Goal: Task Accomplishment & Management: Manage account settings

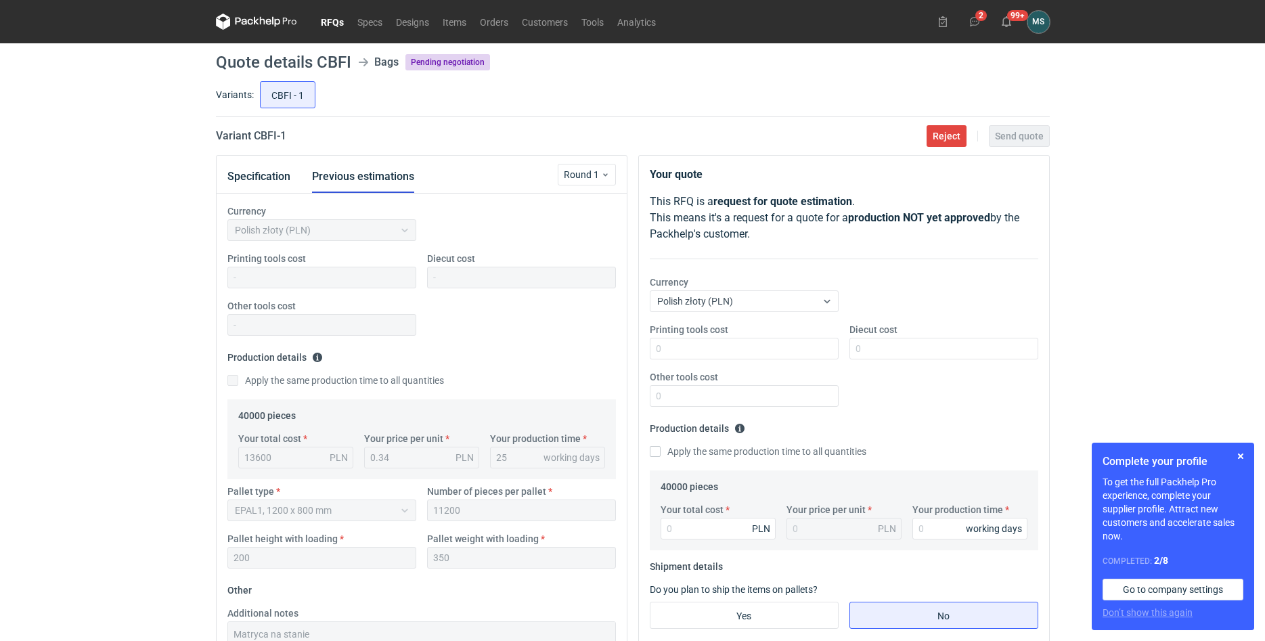
scroll to position [345, 0]
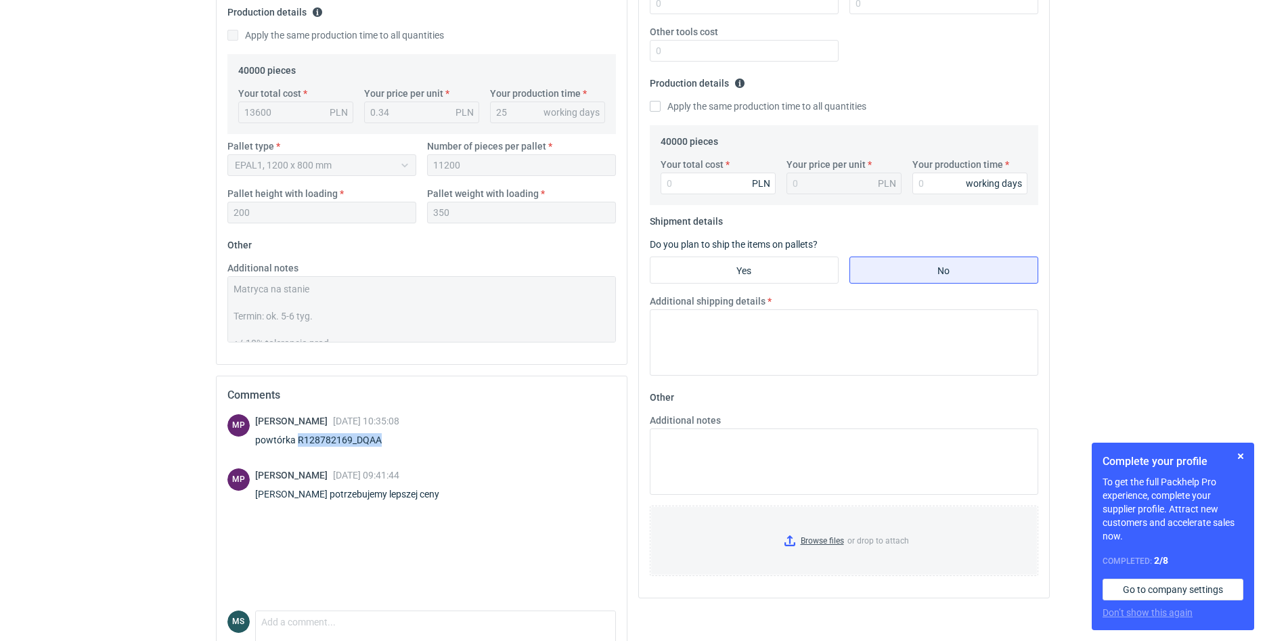
drag, startPoint x: 388, startPoint y: 439, endPoint x: 298, endPoint y: 449, distance: 90.5
click at [298, 449] on div "Michał Palasek 29 Aug 2025 10:35:08 powtórka R128782169_DQAA" at bounding box center [327, 433] width 144 height 38
copy div "R128782169_DQAA"
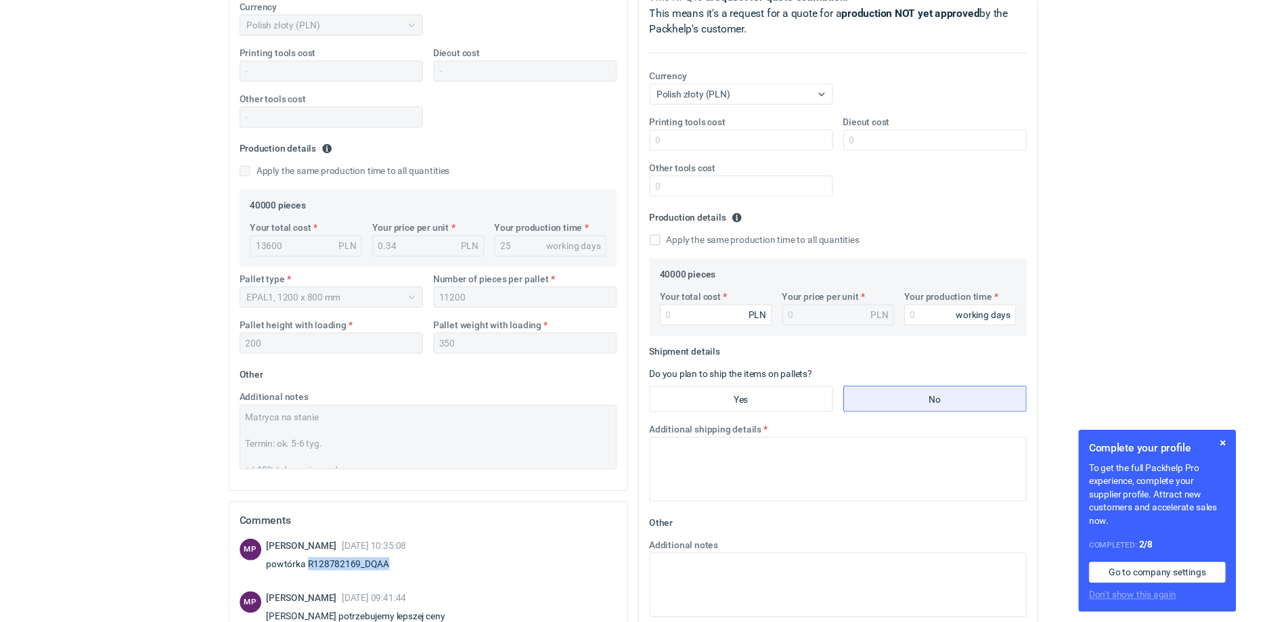
scroll to position [0, 0]
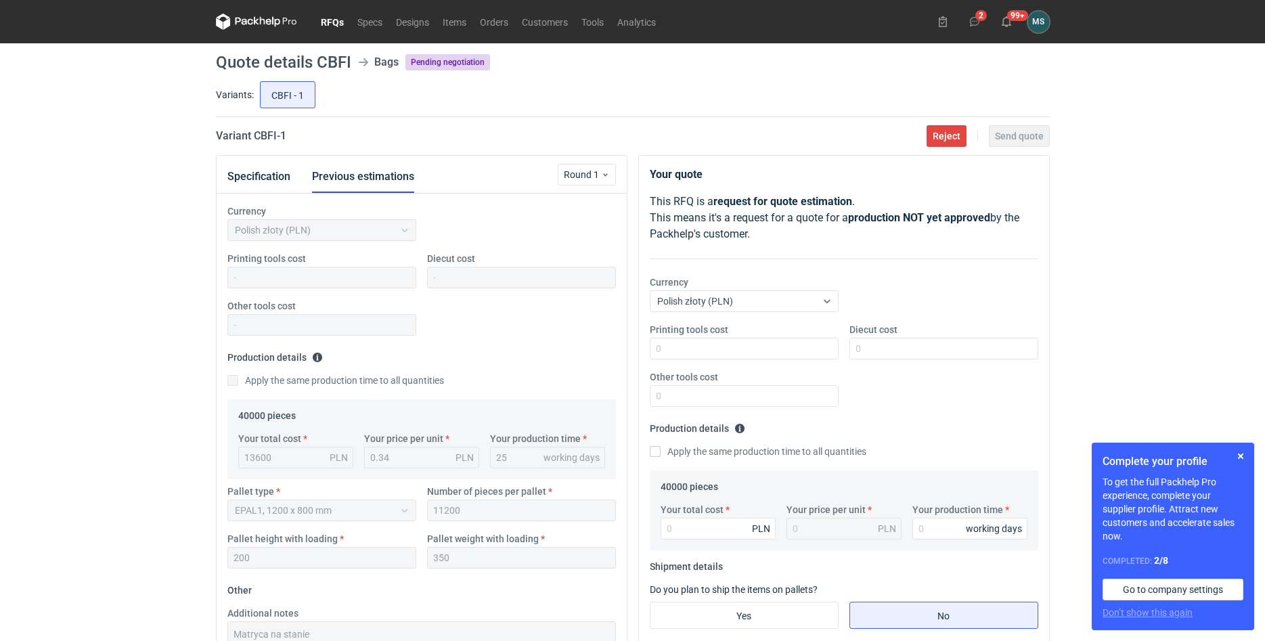
click at [250, 25] on icon at bounding box center [256, 22] width 81 height 16
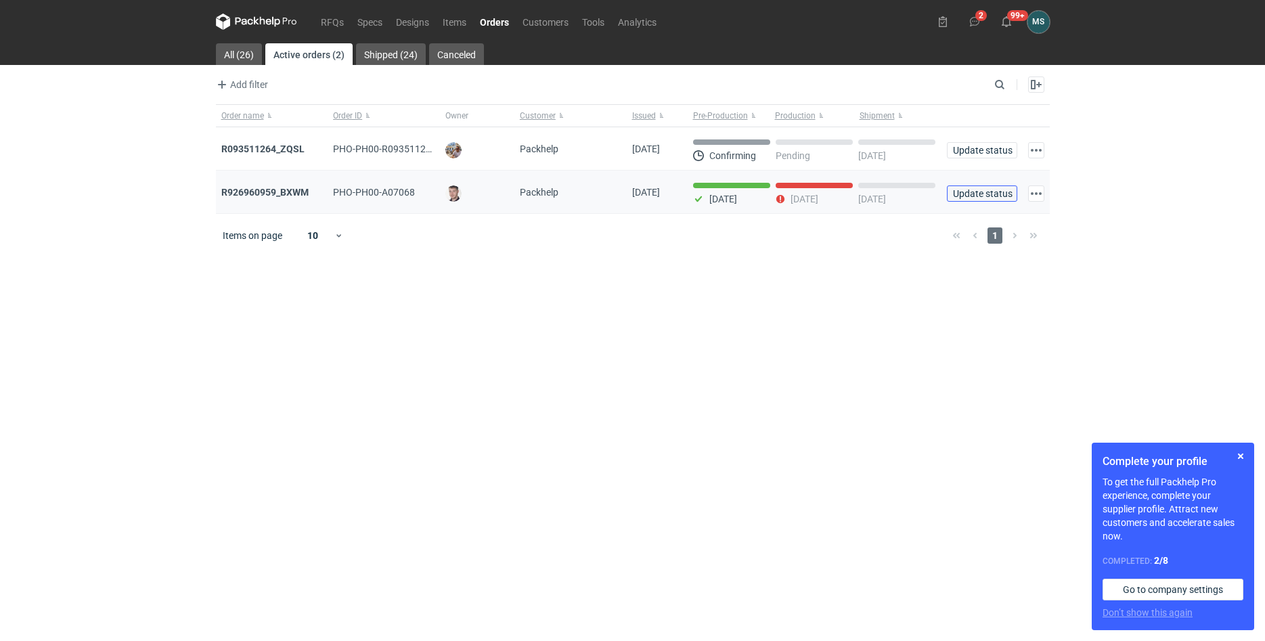
click at [966, 200] on button "Update status" at bounding box center [982, 193] width 70 height 16
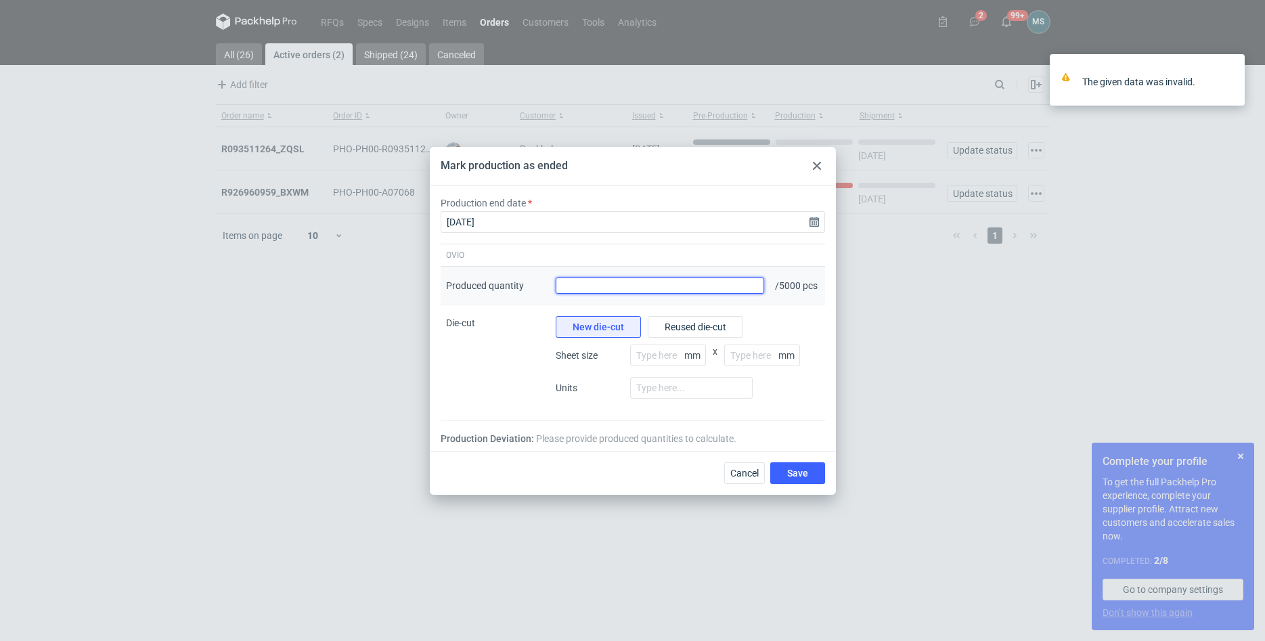
click at [588, 283] on input "Produced quantity" at bounding box center [660, 286] width 209 height 16
type input "5200"
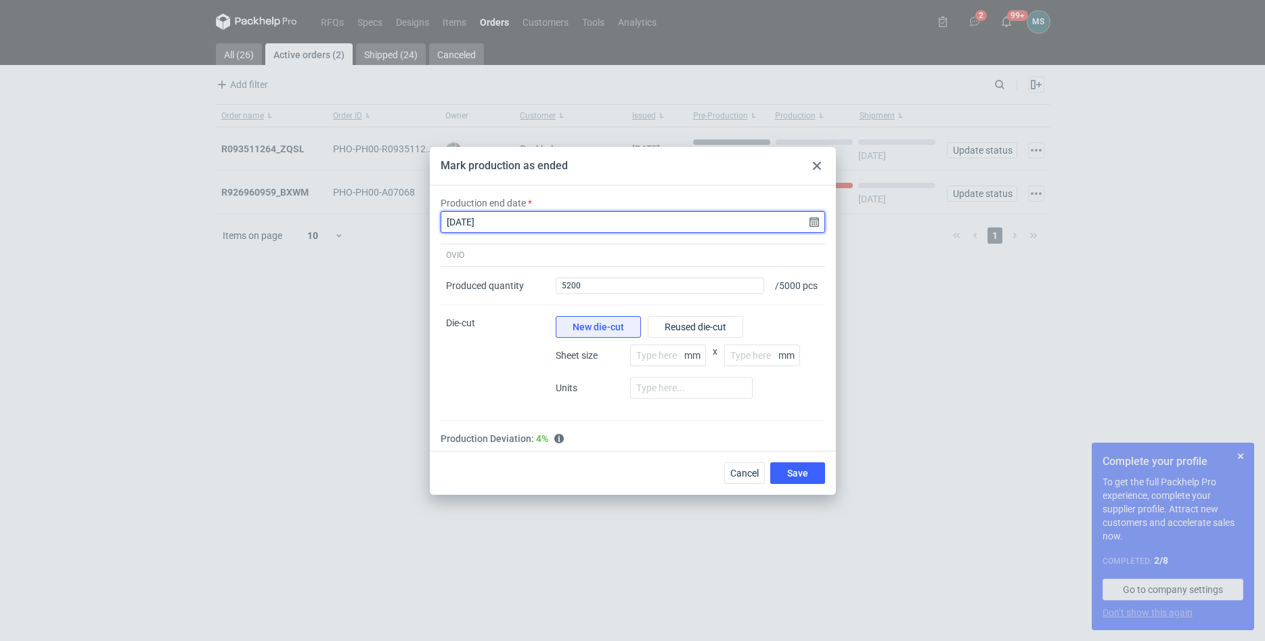
click at [551, 221] on input "2025-09-02" at bounding box center [633, 222] width 384 height 22
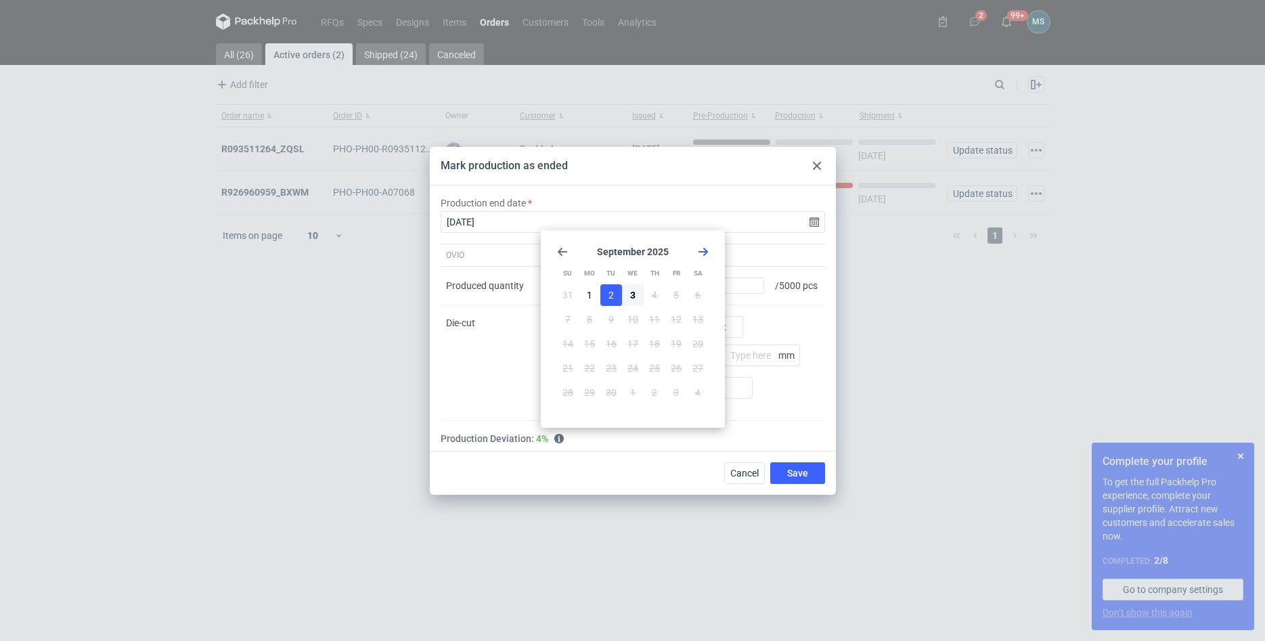
click at [611, 298] on span "2" at bounding box center [611, 295] width 5 height 14
click at [799, 478] on span "Save" at bounding box center [797, 472] width 21 height 9
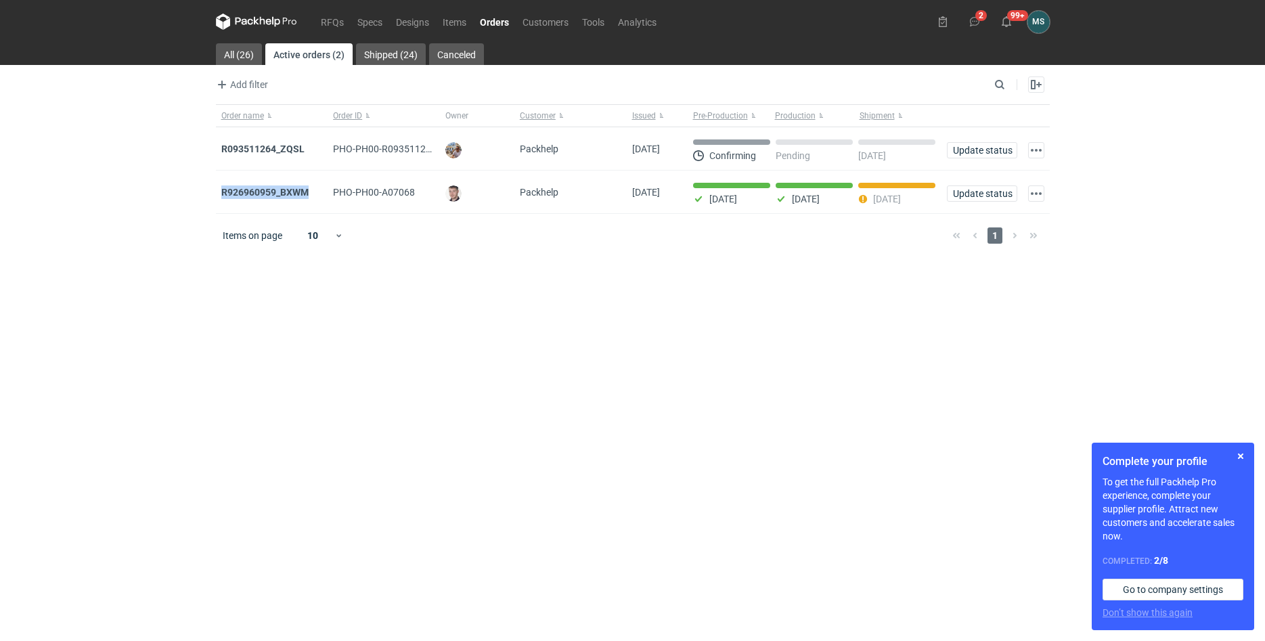
drag, startPoint x: 309, startPoint y: 192, endPoint x: 208, endPoint y: 196, distance: 101.6
click at [221, 196] on div "R926960959_BXWM" at bounding box center [272, 192] width 102 height 14
copy strong "R926960959_BXWM"
click at [234, 57] on link "All (26)" at bounding box center [239, 54] width 46 height 22
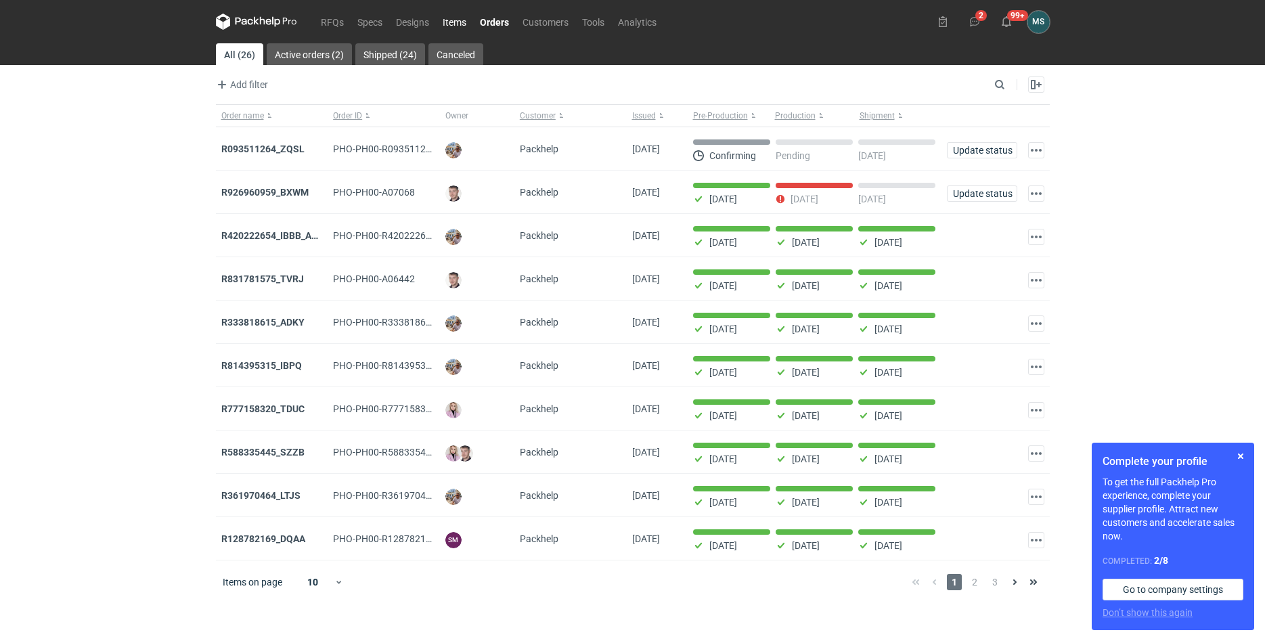
click at [439, 24] on link "Items" at bounding box center [454, 22] width 37 height 16
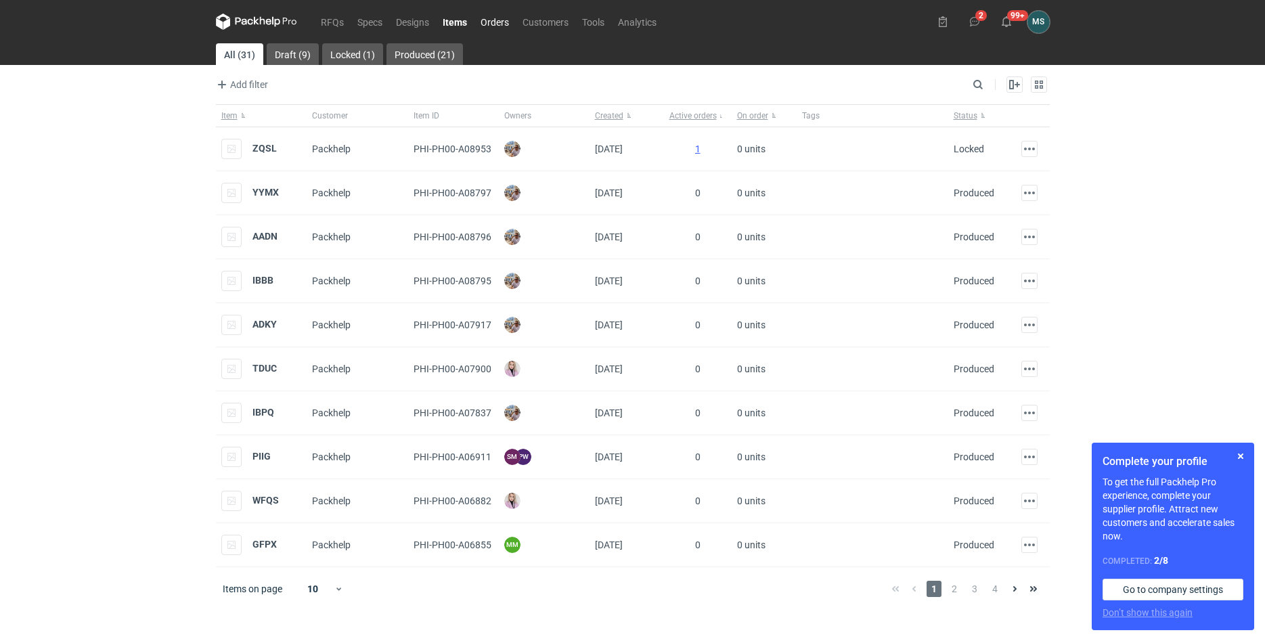
click at [495, 26] on link "Orders" at bounding box center [495, 22] width 42 height 16
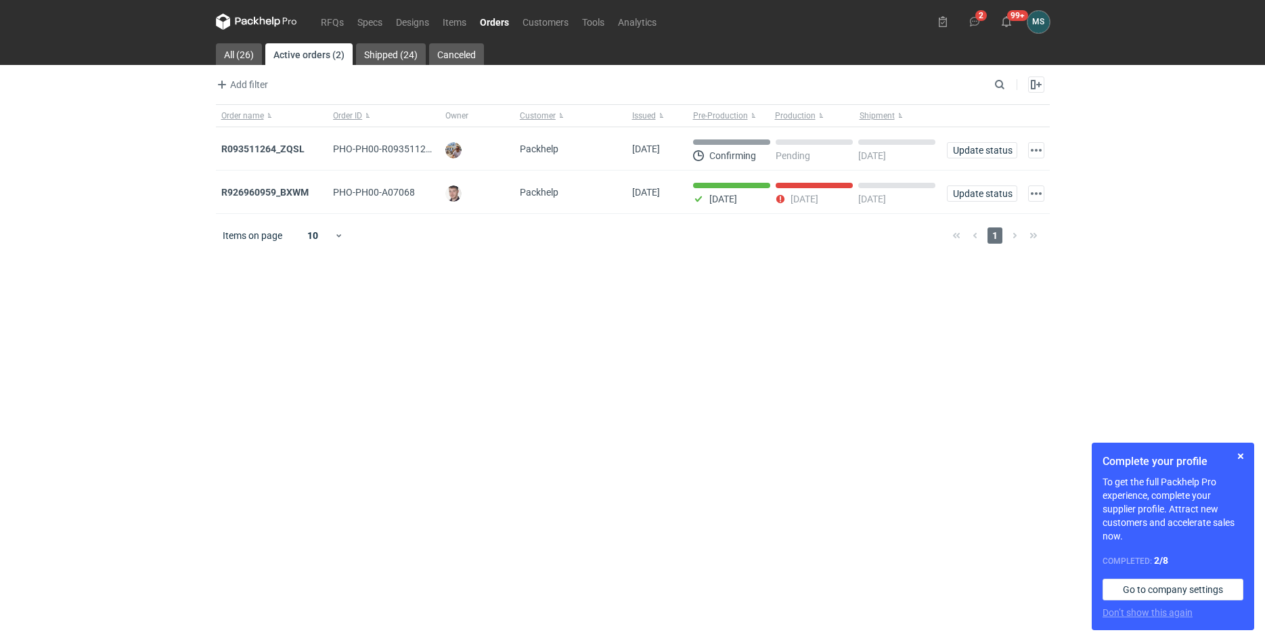
click at [384, 68] on main "All (26) Active orders (2) Shipped (24) Canceled Add filter Owner first name Ow…" at bounding box center [633, 342] width 845 height 598
click at [389, 58] on link "Shipped (24)" at bounding box center [391, 54] width 70 height 22
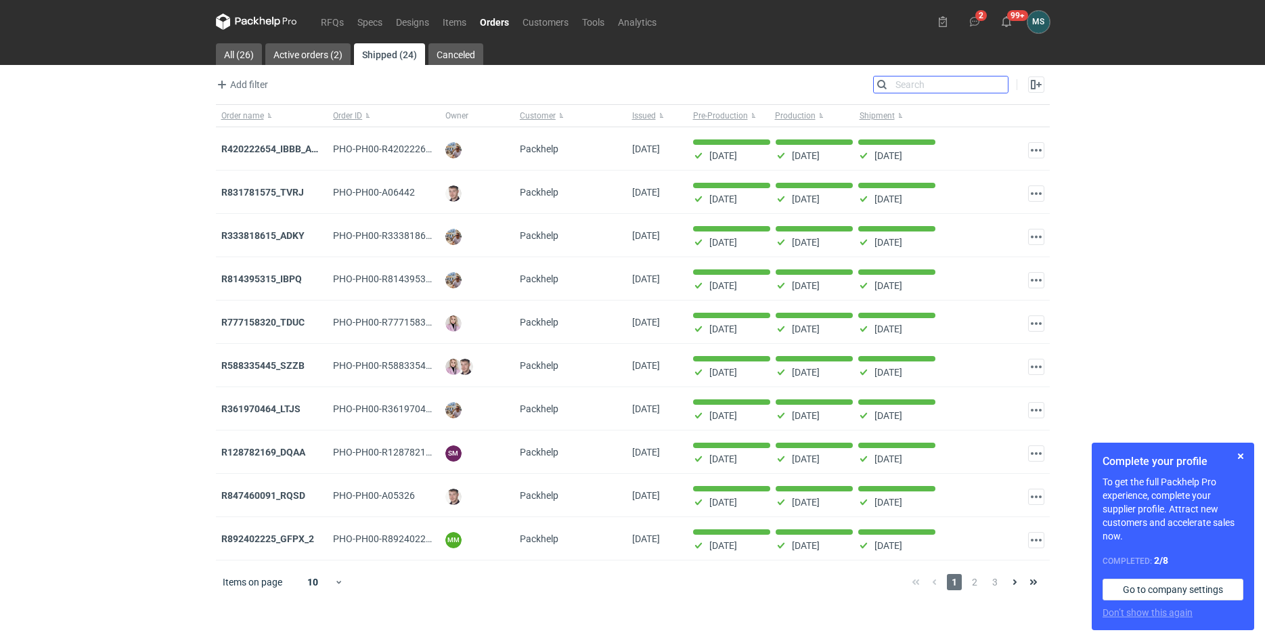
click at [1007, 90] on input "Search" at bounding box center [941, 84] width 134 height 16
paste input "R128782169_DQAA"
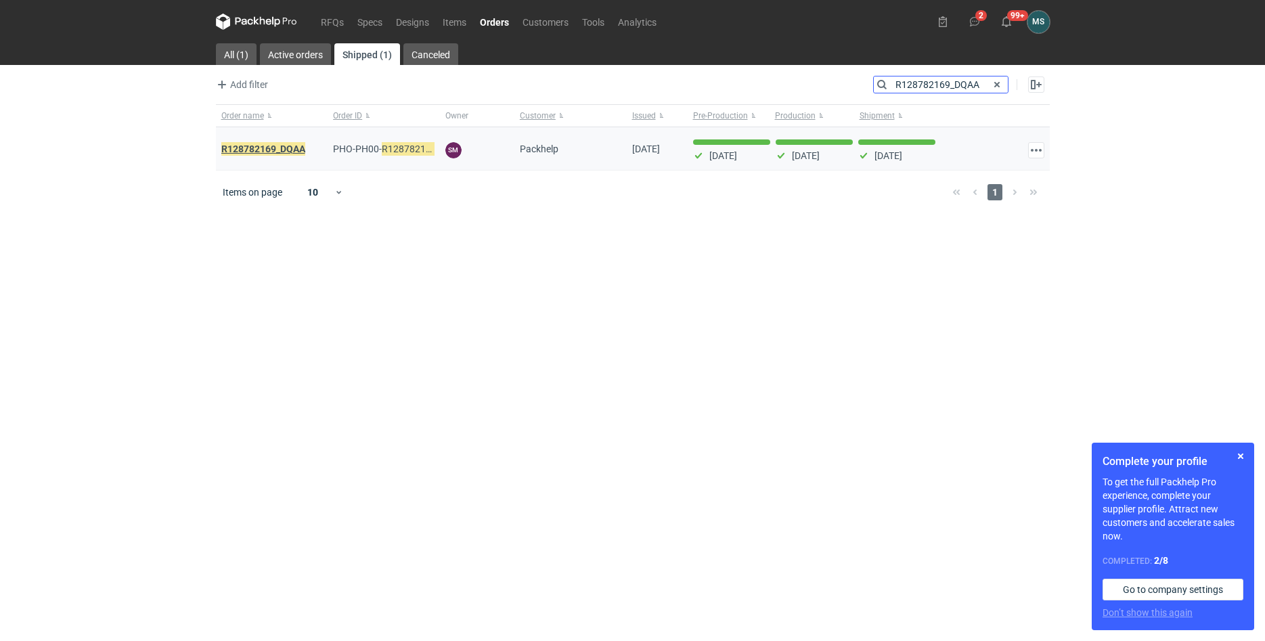
type input "R128782169_DQAA"
click at [282, 143] on em "R128782169_DQAA" at bounding box center [263, 148] width 84 height 15
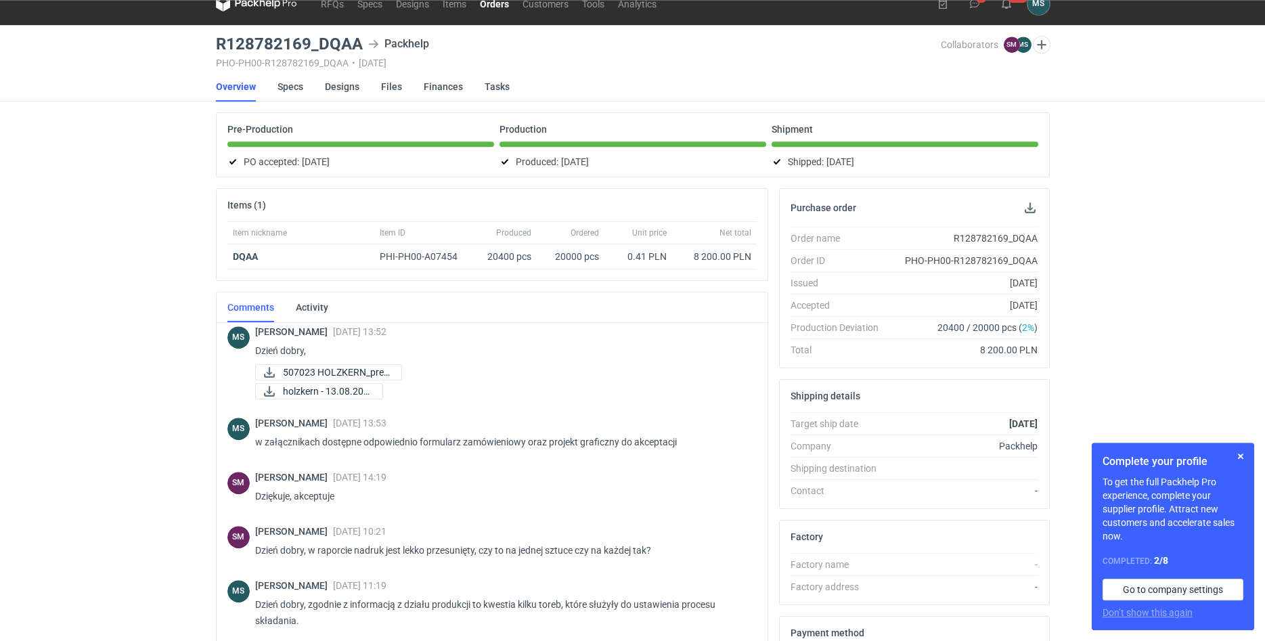
scroll to position [62, 0]
